Goal: Information Seeking & Learning: Learn about a topic

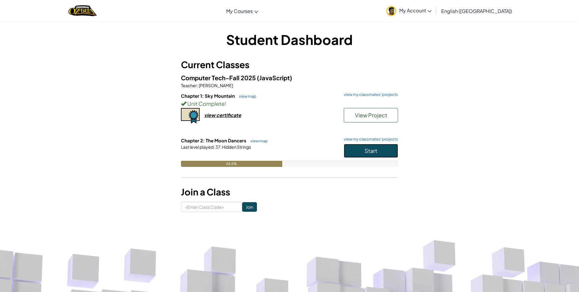
click at [375, 148] on span "Start" at bounding box center [371, 150] width 13 height 7
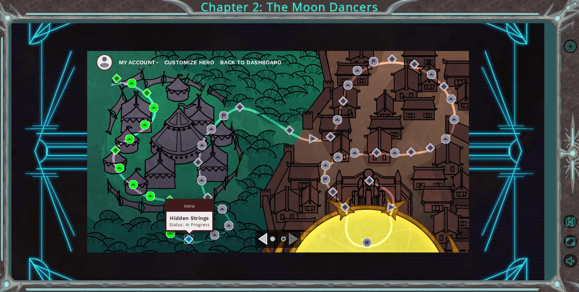
click at [193, 235] on img at bounding box center [188, 239] width 9 height 9
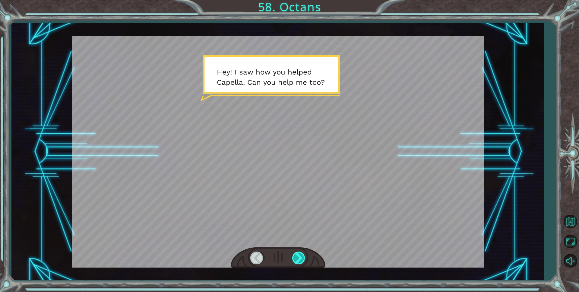
click at [301, 258] on div at bounding box center [299, 258] width 14 height 12
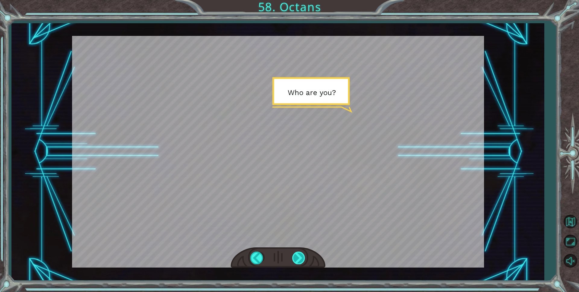
click at [301, 258] on div at bounding box center [299, 258] width 14 height 12
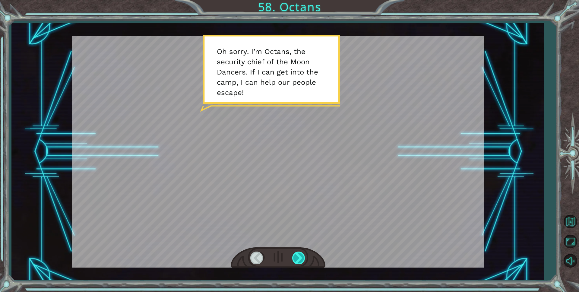
click at [301, 258] on div at bounding box center [299, 258] width 14 height 12
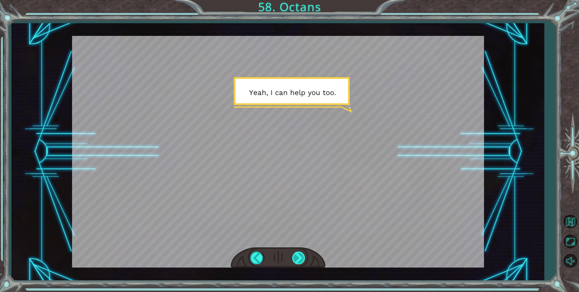
click at [301, 258] on div at bounding box center [299, 258] width 14 height 12
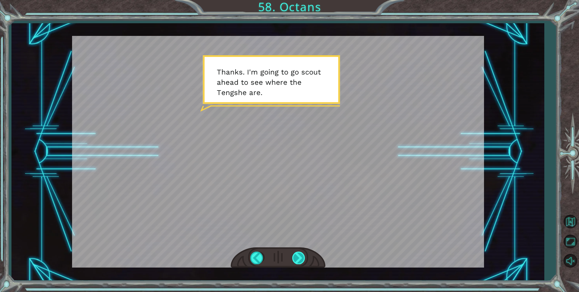
click at [301, 258] on div at bounding box center [299, 258] width 14 height 12
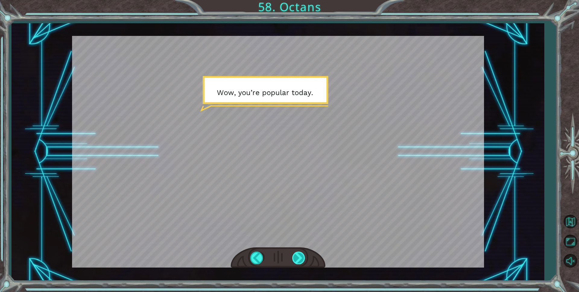
click at [301, 258] on div at bounding box center [299, 258] width 14 height 12
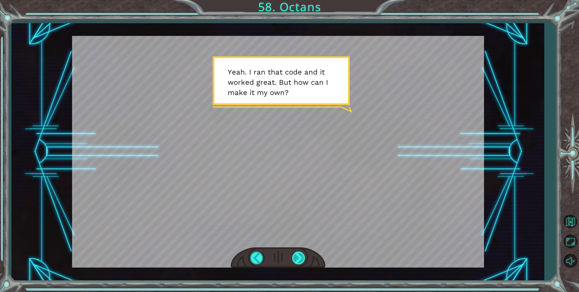
click at [301, 258] on div at bounding box center [299, 258] width 14 height 12
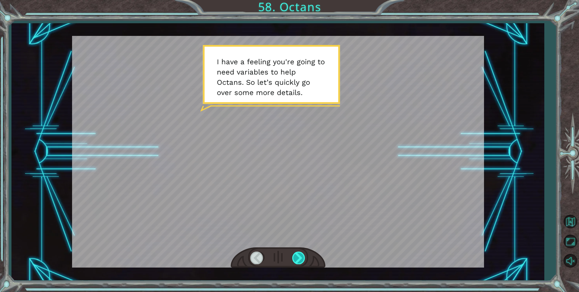
click at [301, 258] on div at bounding box center [299, 258] width 14 height 12
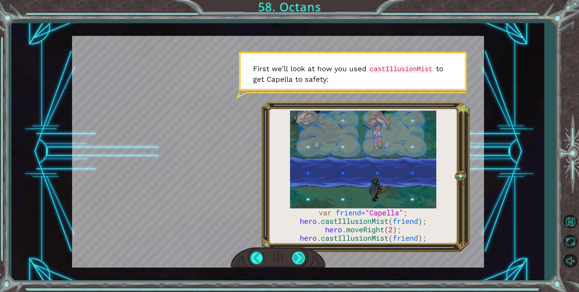
click at [302, 258] on div at bounding box center [299, 258] width 14 height 12
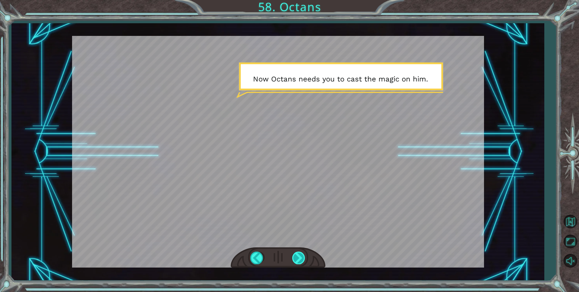
click at [302, 258] on div at bounding box center [299, 258] width 14 height 12
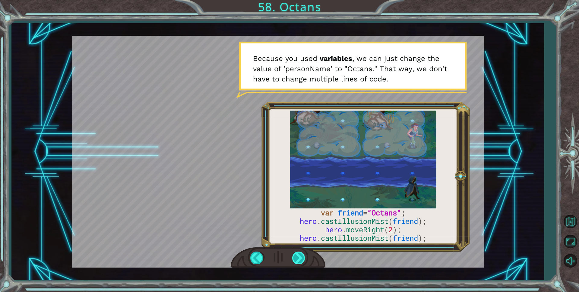
click at [302, 258] on div at bounding box center [299, 258] width 14 height 12
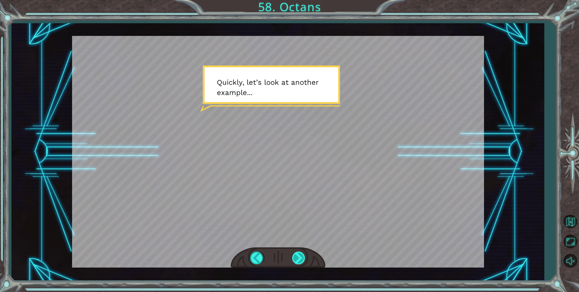
click at [302, 258] on div at bounding box center [299, 258] width 14 height 12
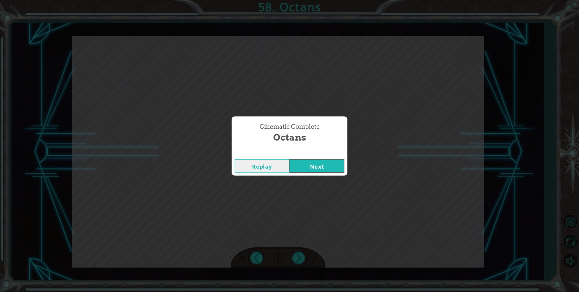
click at [310, 167] on button "Next" at bounding box center [317, 166] width 55 height 14
